Goal: Check status: Check status

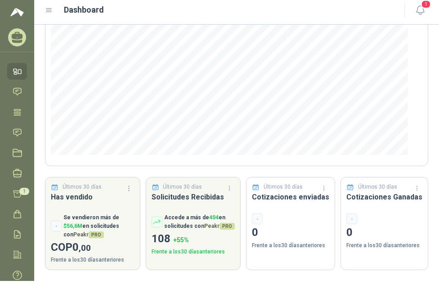
scroll to position [28, 0]
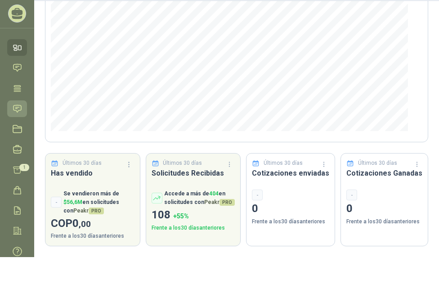
click at [22, 105] on icon at bounding box center [17, 108] width 9 height 9
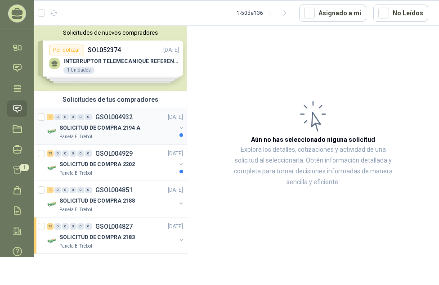
click at [103, 129] on p "SOLICITUD DE COMPRA 2194 A" at bounding box center [99, 128] width 81 height 9
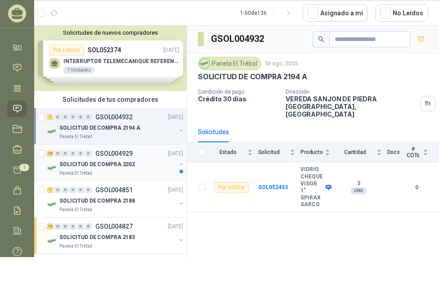
click at [110, 160] on p "SOLICITUD DE COMPRA 2202" at bounding box center [97, 164] width 76 height 9
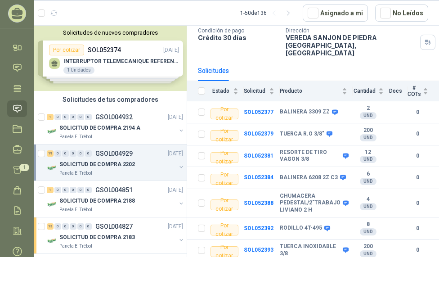
scroll to position [62, 0]
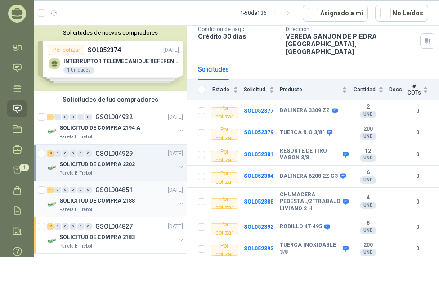
click at [115, 187] on p "GSOL004851" at bounding box center [113, 190] width 37 height 6
